Goal: Task Accomplishment & Management: Manage account settings

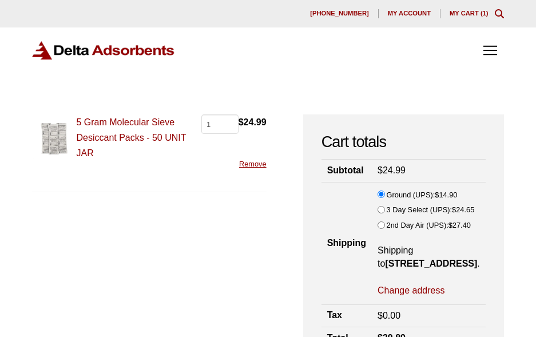
click at [83, 50] on img at bounding box center [103, 50] width 143 height 19
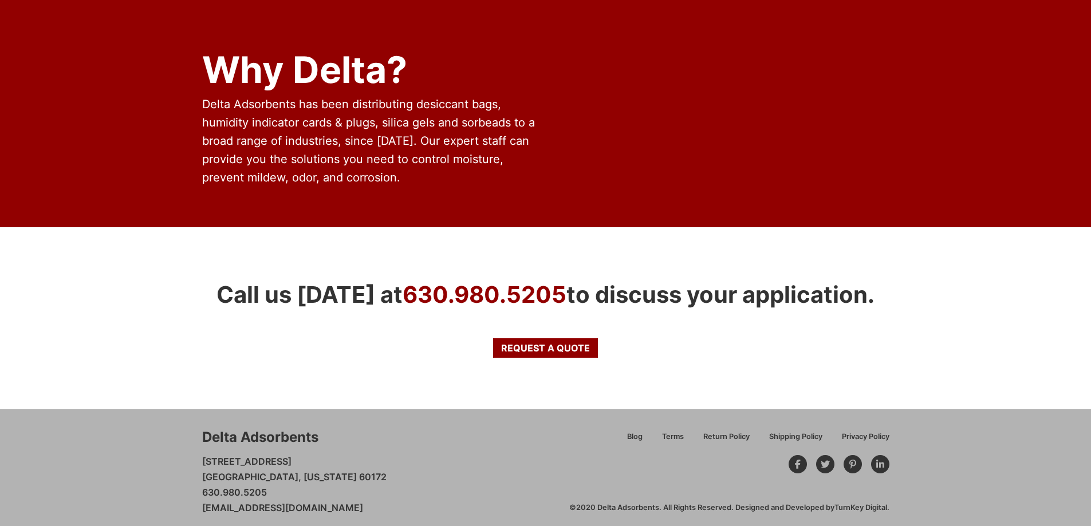
scroll to position [909, 0]
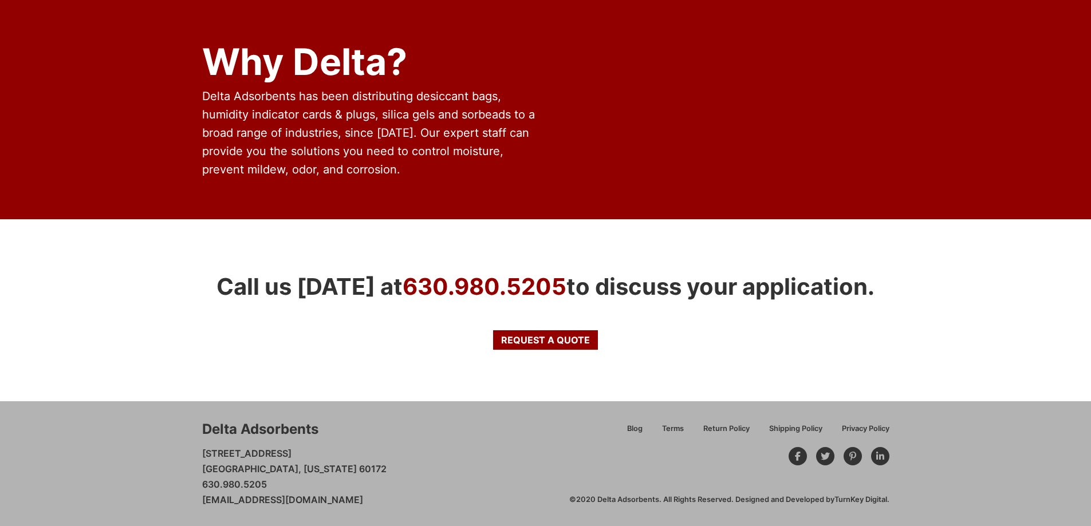
drag, startPoint x: 397, startPoint y: 500, endPoint x: 203, endPoint y: 501, distance: 193.5
click at [203, 337] on div "Delta Adsorbents 28 Congress Circle W. Roselle, Illinois 60172 630.980.5205 cus…" at bounding box center [385, 464] width 367 height 88
copy link "[EMAIL_ADDRESS][DOMAIN_NAME]"
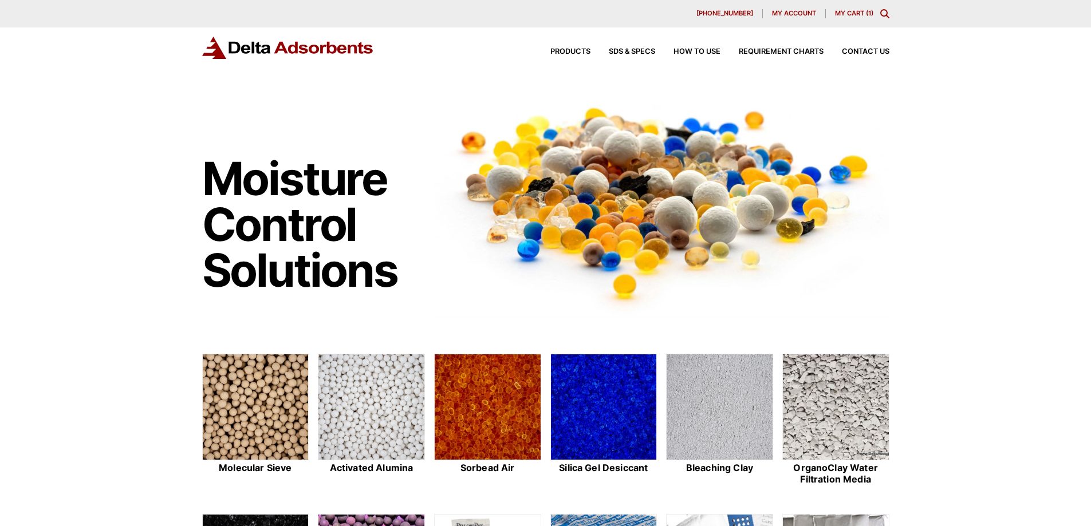
click at [863, 46] on div "Products SDS & SPECS How to Use Requirement Charts Contact Us" at bounding box center [710, 52] width 366 height 17
click at [863, 50] on span "Contact Us" at bounding box center [866, 51] width 48 height 7
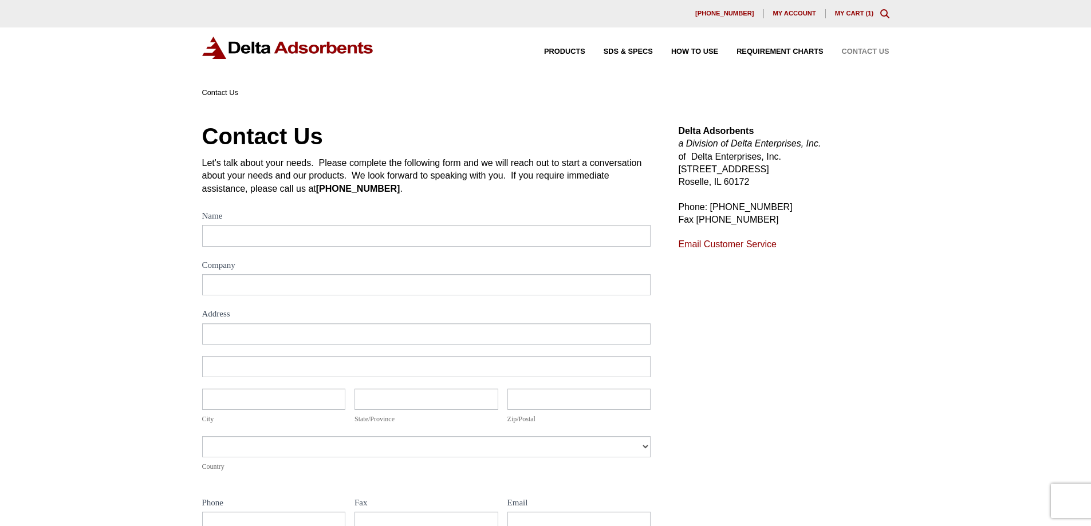
drag, startPoint x: 678, startPoint y: 179, endPoint x: 788, endPoint y: 182, distance: 110.0
click at [788, 182] on p "Delta Adsorbents a Division of Delta Enterprises, Inc. of Delta Enterprises, In…" at bounding box center [783, 157] width 211 height 64
copy p "Roselle, IL 60172"
click at [342, 48] on img at bounding box center [288, 48] width 172 height 22
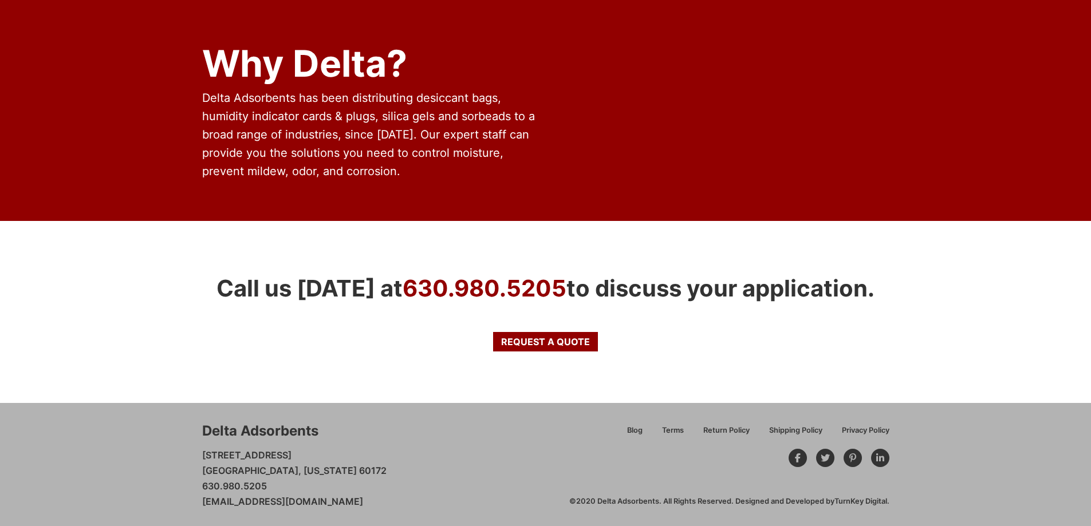
scroll to position [909, 0]
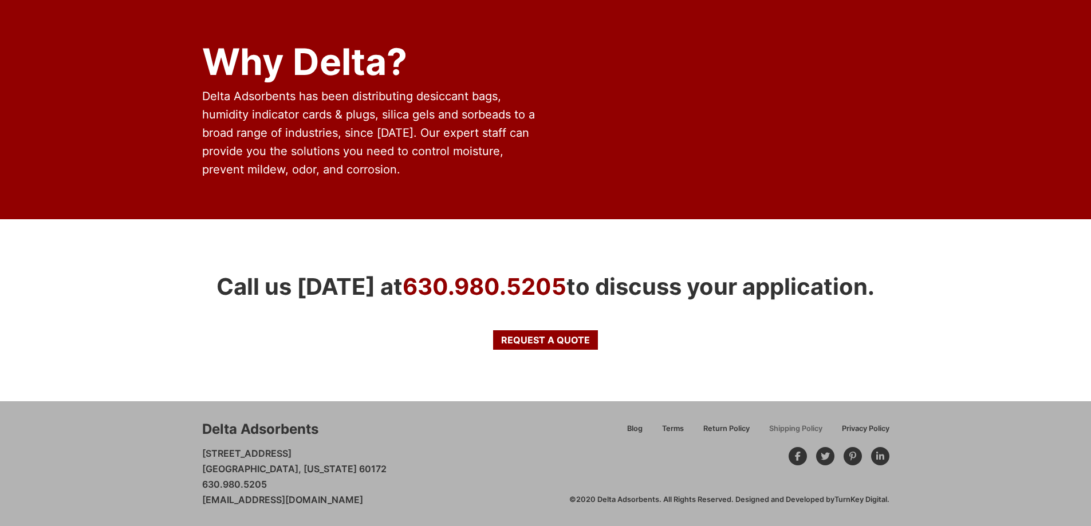
click at [784, 426] on span "Shipping Policy" at bounding box center [795, 428] width 53 height 7
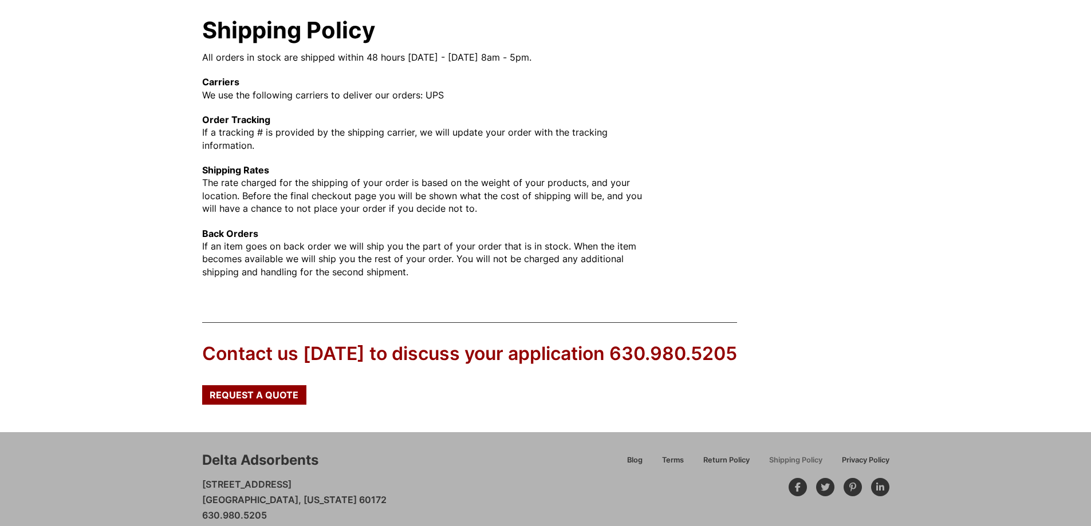
scroll to position [137, 0]
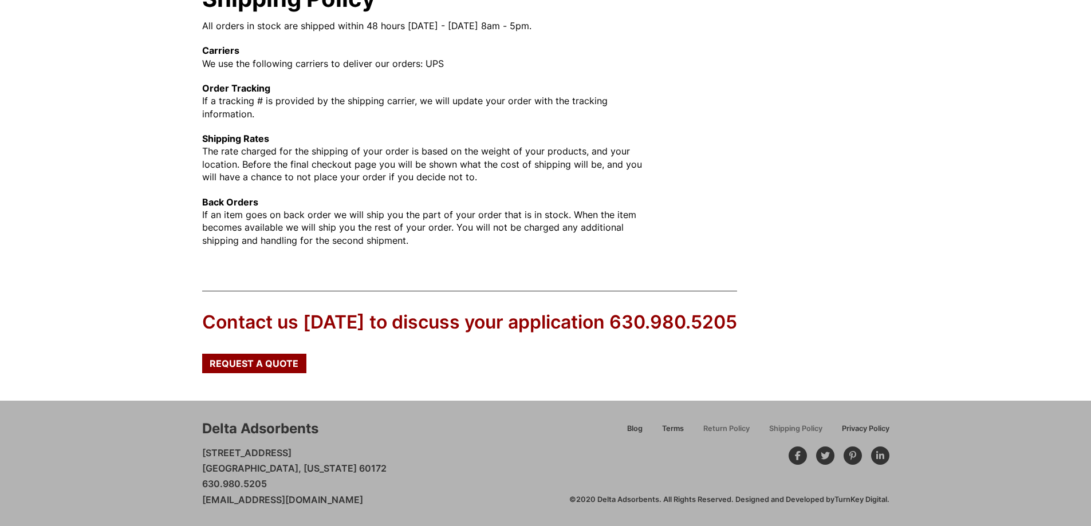
click at [724, 429] on span "Return Policy" at bounding box center [726, 428] width 46 height 7
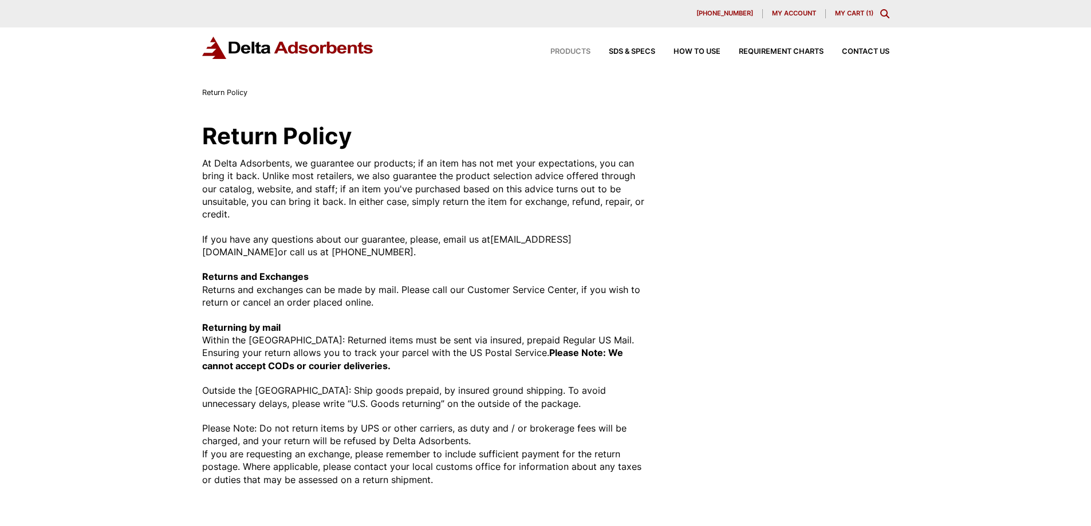
click at [560, 51] on span "Products" at bounding box center [570, 51] width 40 height 7
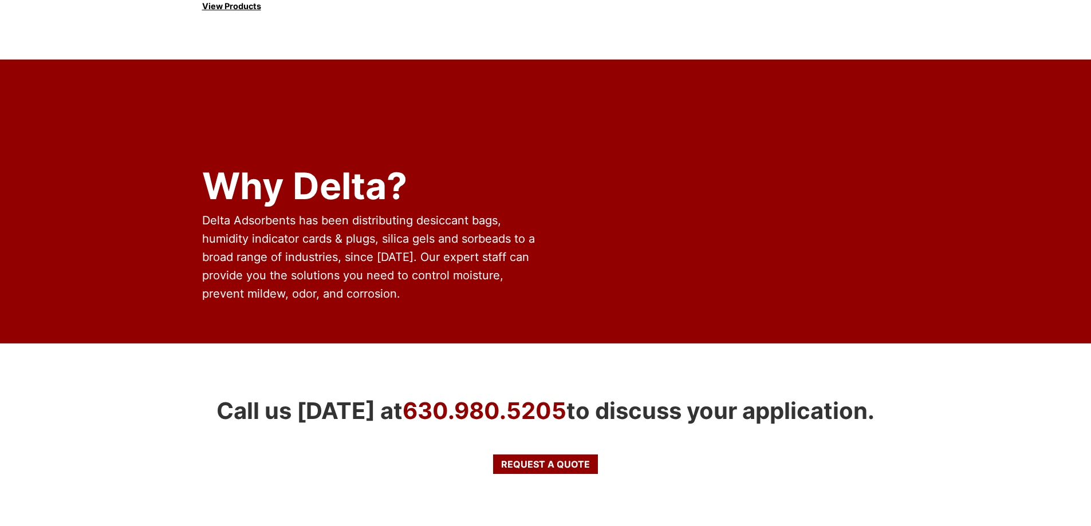
scroll to position [1644, 0]
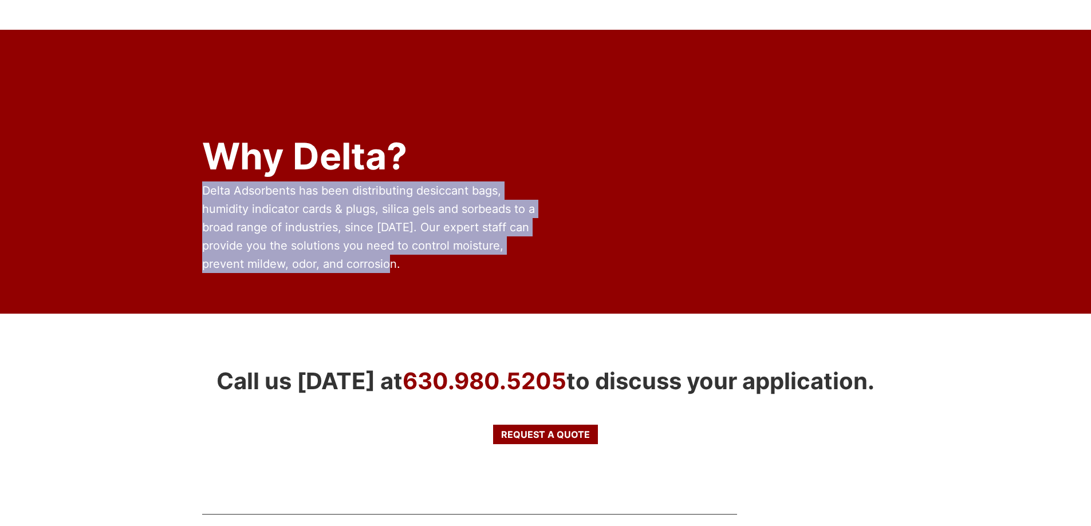
drag, startPoint x: 204, startPoint y: 176, endPoint x: 421, endPoint y: 258, distance: 232.5
click at [421, 258] on div "Delta Adsorbents has been distributing desiccant bags, humidity indicator cards…" at bounding box center [371, 227] width 339 height 92
copy span "Delta Adsorbents has been distributing desiccant bags, humidity indicator cards…"
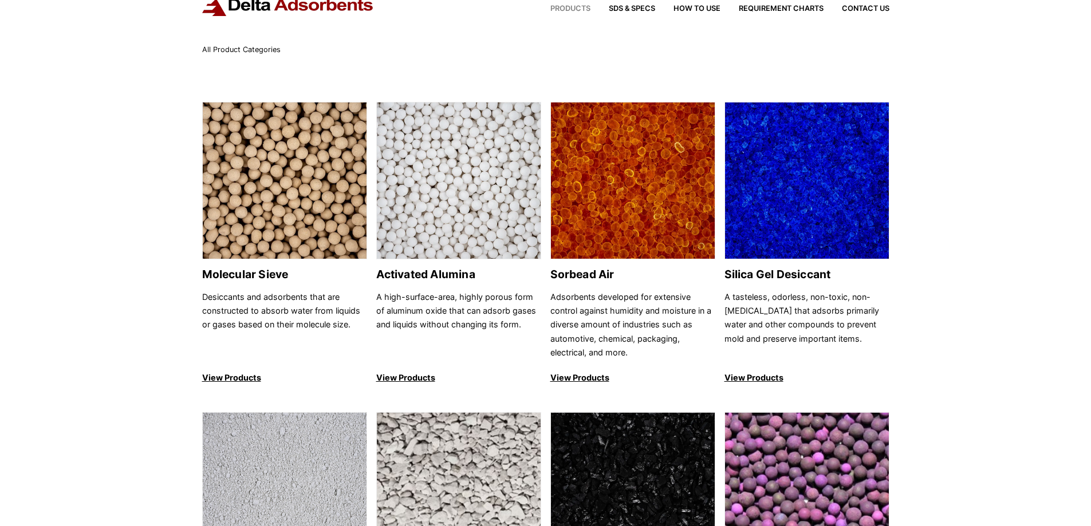
scroll to position [0, 0]
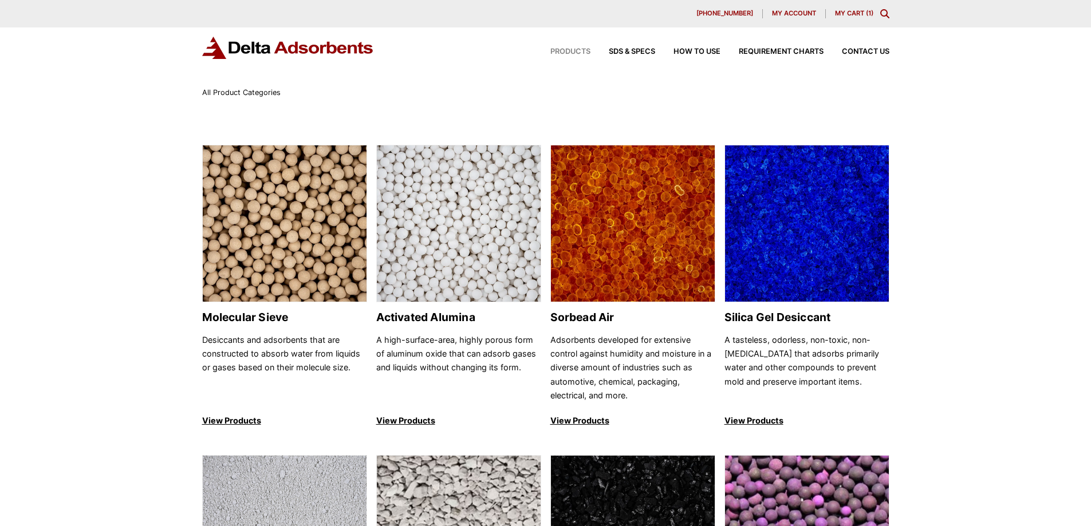
click at [267, 45] on img at bounding box center [288, 48] width 172 height 22
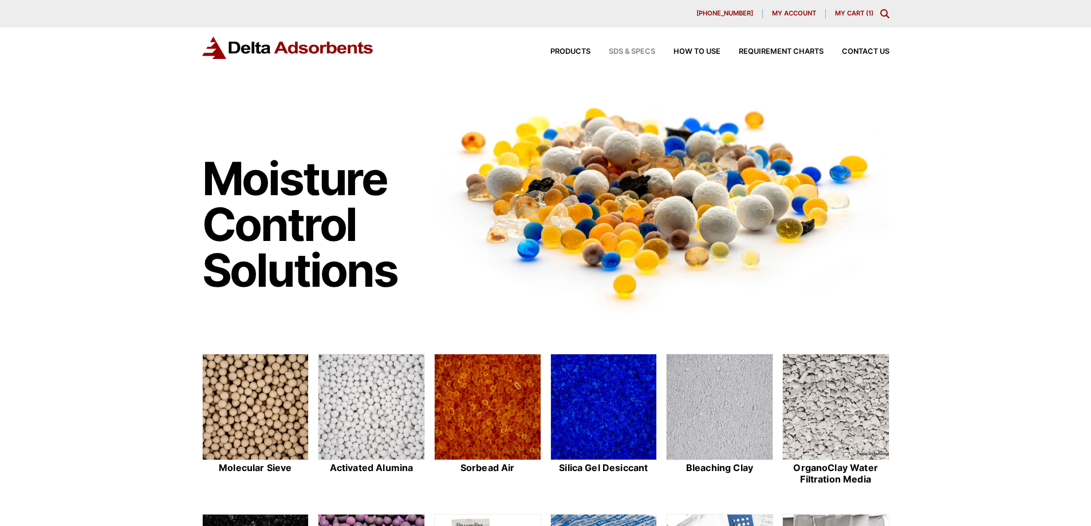
click at [635, 49] on span "SDS & SPECS" at bounding box center [632, 51] width 46 height 7
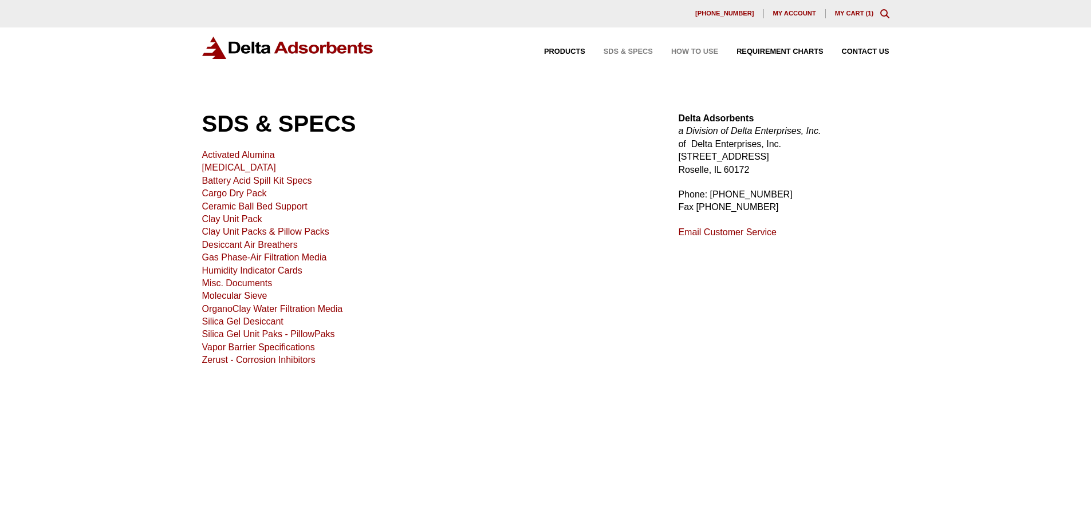
click at [689, 50] on span "How to Use" at bounding box center [694, 51] width 47 height 7
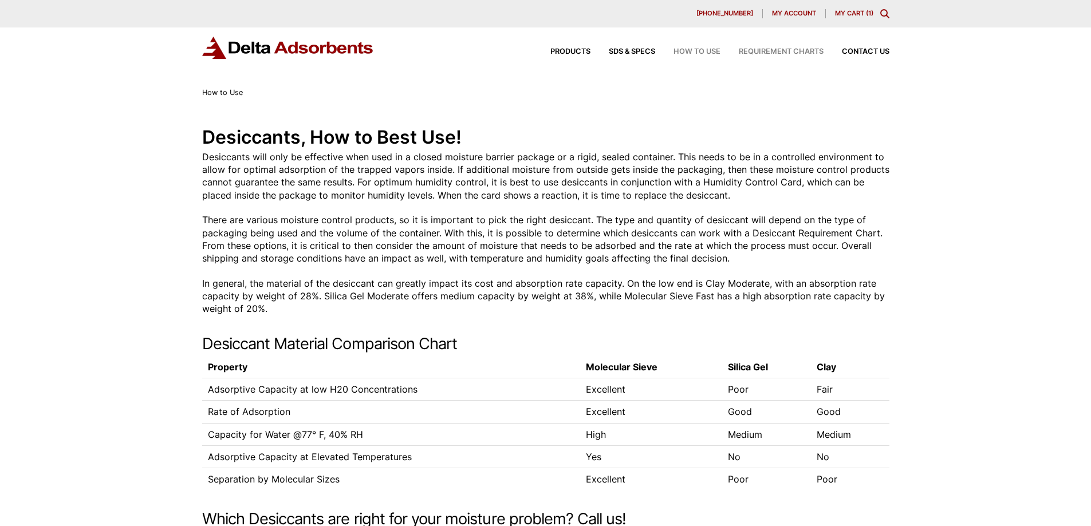
click at [795, 51] on span "Requirement Charts" at bounding box center [781, 51] width 85 height 7
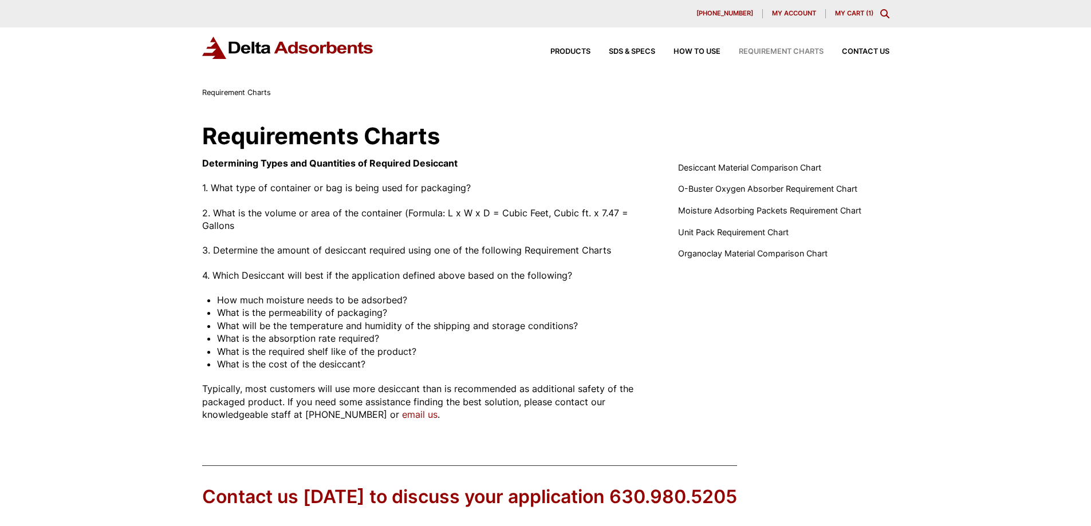
click at [405, 413] on link "email us" at bounding box center [419, 414] width 35 height 11
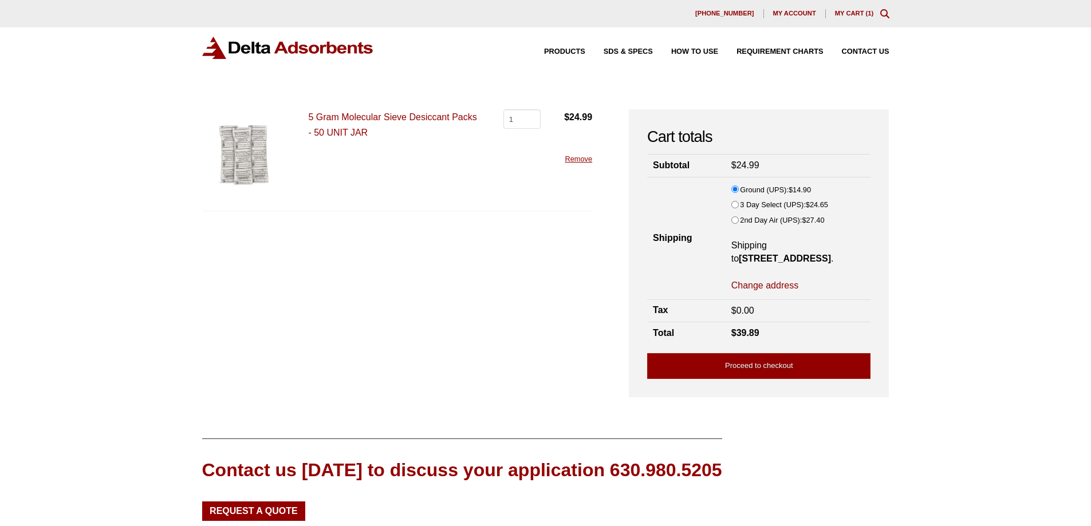
click at [788, 10] on span "My account" at bounding box center [794, 13] width 43 height 6
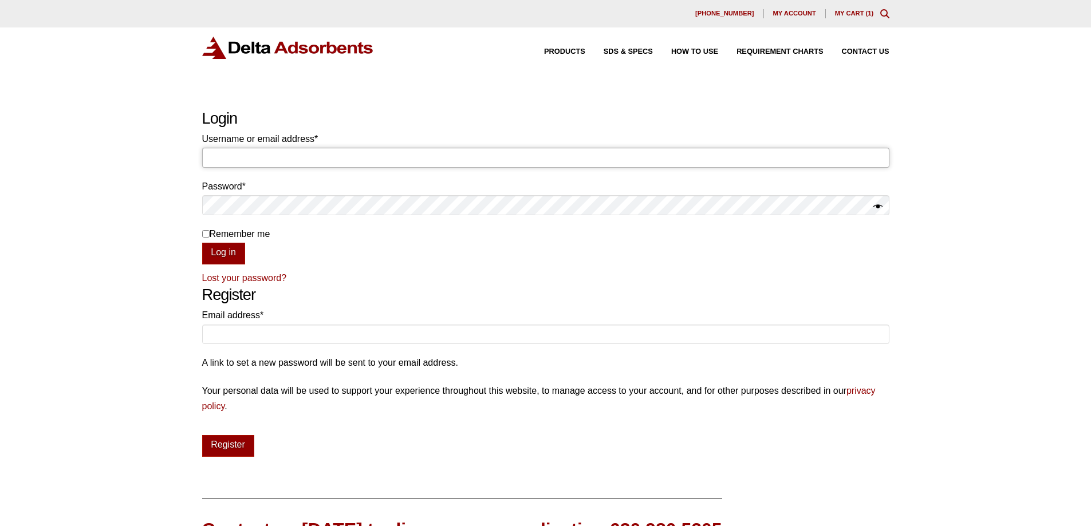
click at [256, 158] on input "Username or email address * Required" at bounding box center [545, 157] width 687 height 19
type input "[EMAIL_ADDRESS][DOMAIN_NAME]"
click at [202, 243] on button "Log in" at bounding box center [223, 254] width 43 height 22
